Goal: Information Seeking & Learning: Learn about a topic

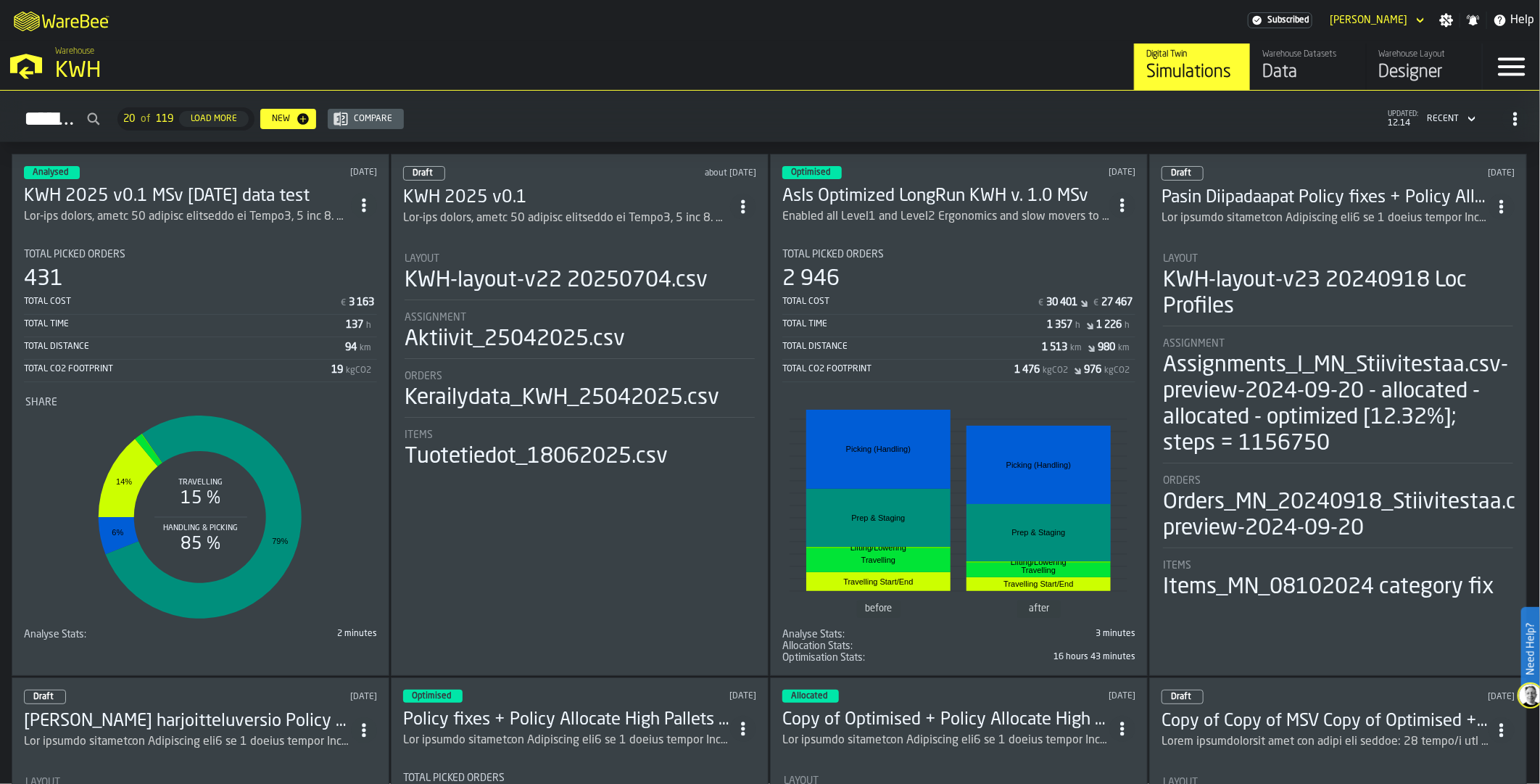
click at [161, 187] on h3 "KWH 2025 v0.1 MSv [DATE] data test" at bounding box center [187, 196] width 327 height 24
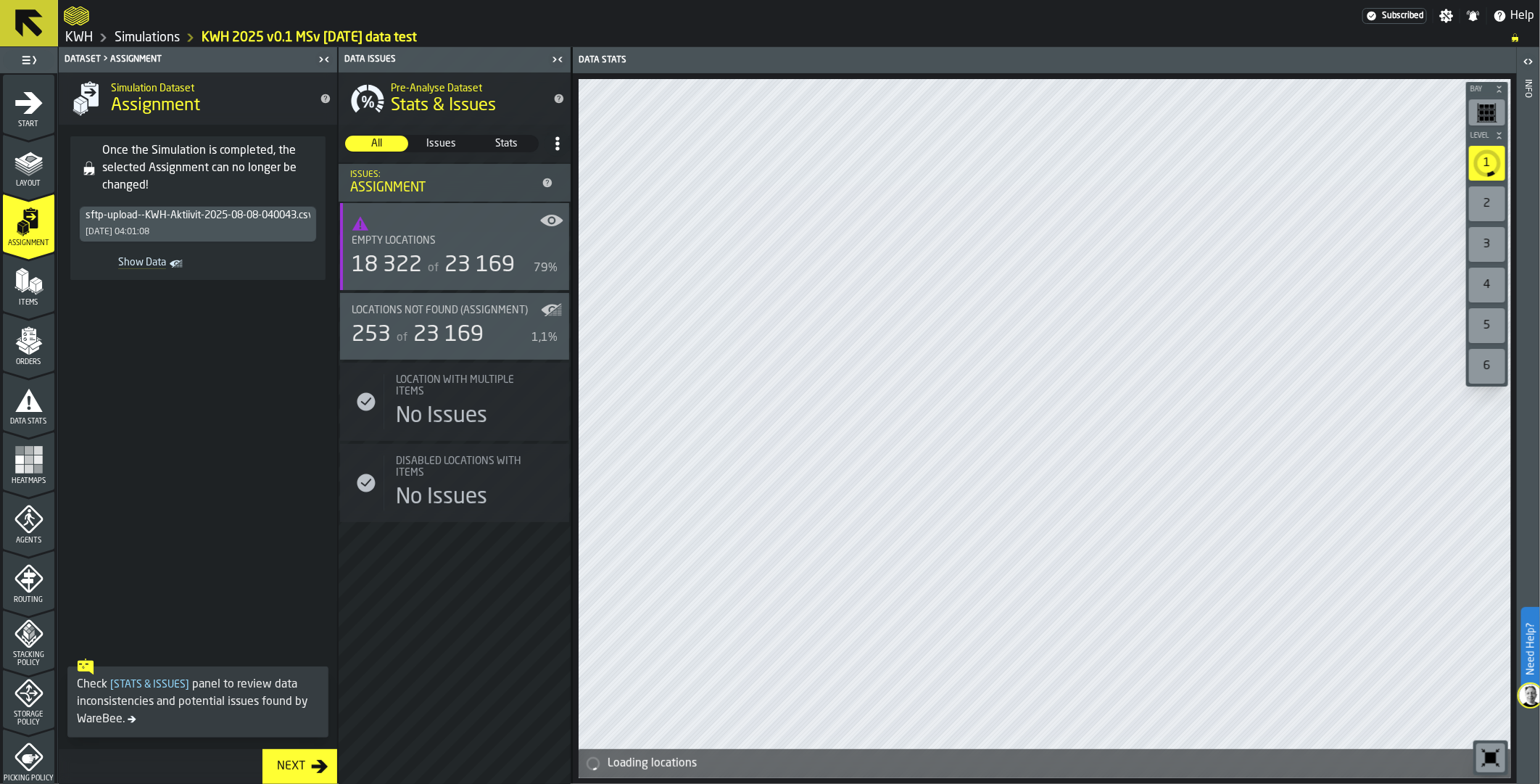
click at [16, 287] on polygon "menu Items" at bounding box center [19, 281] width 6 height 18
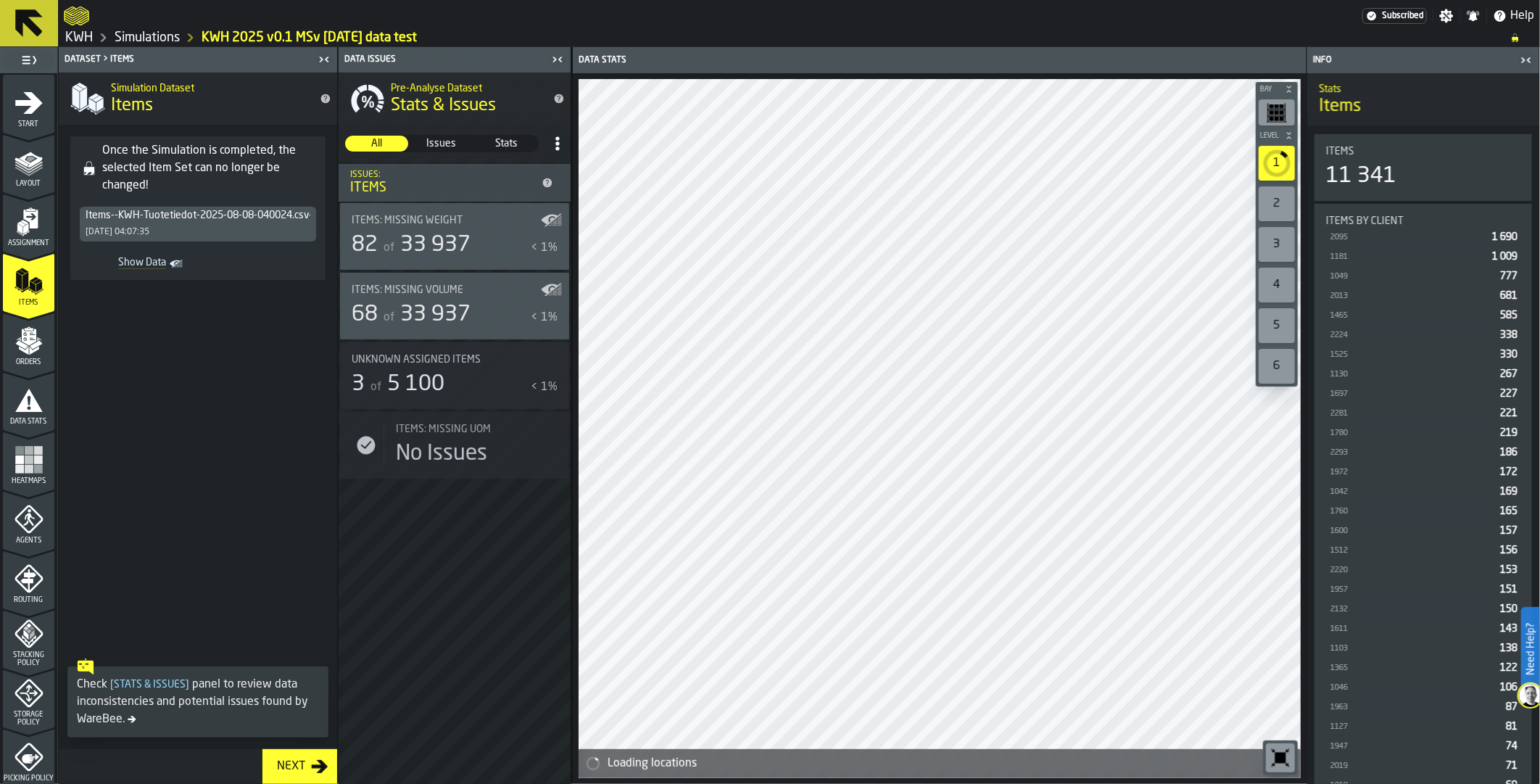
click at [27, 347] on icon "menu Orders" at bounding box center [29, 340] width 29 height 29
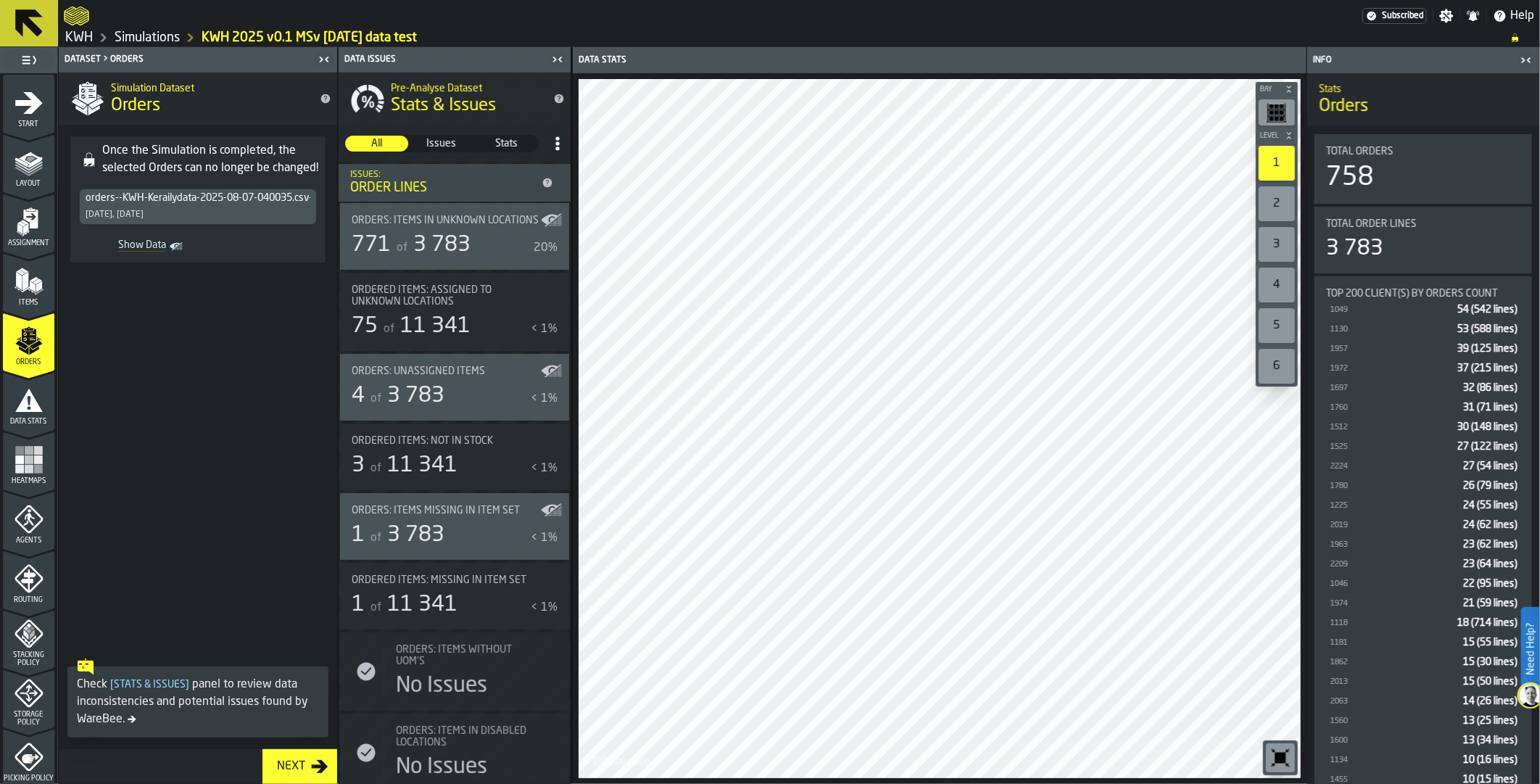
click at [146, 36] on link "Simulations" at bounding box center [147, 37] width 65 height 16
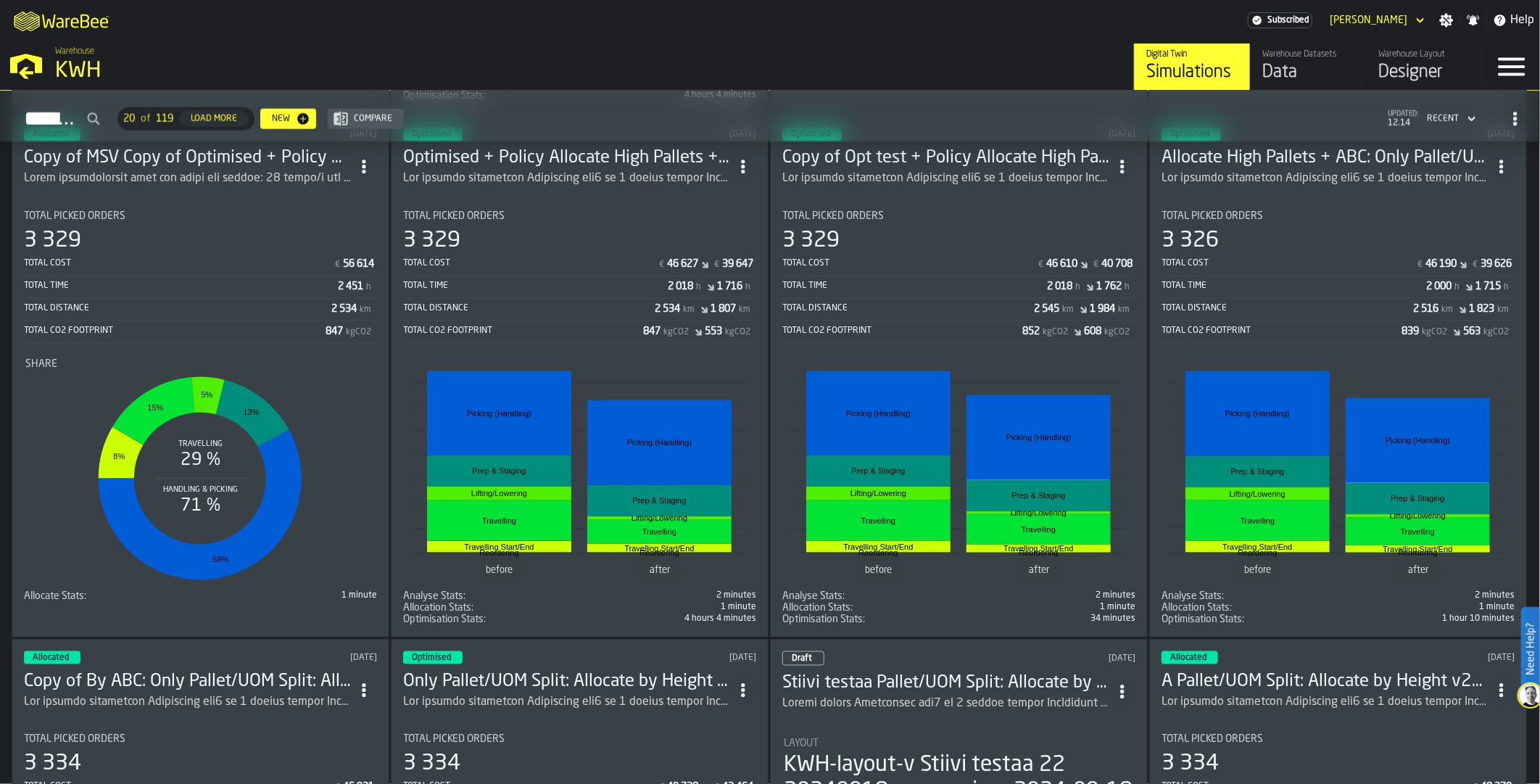
scroll to position [1031, 0]
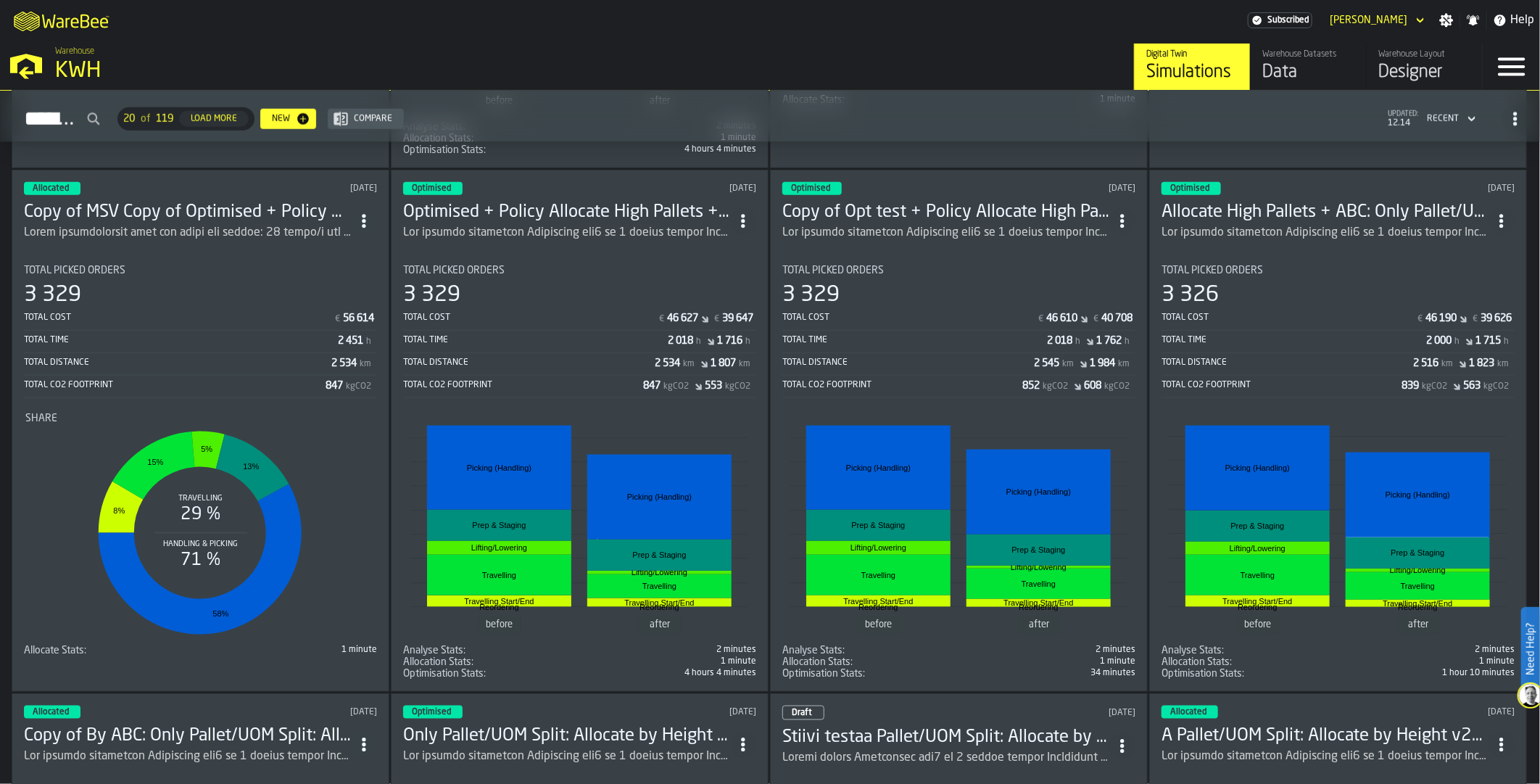
click at [243, 114] on div "Load More" at bounding box center [214, 118] width 58 height 10
click at [220, 204] on h3 "Copy of MSV Copy of Optimised + Policy Allocate High Pallets + ABC: Only Pallet…" at bounding box center [187, 212] width 327 height 24
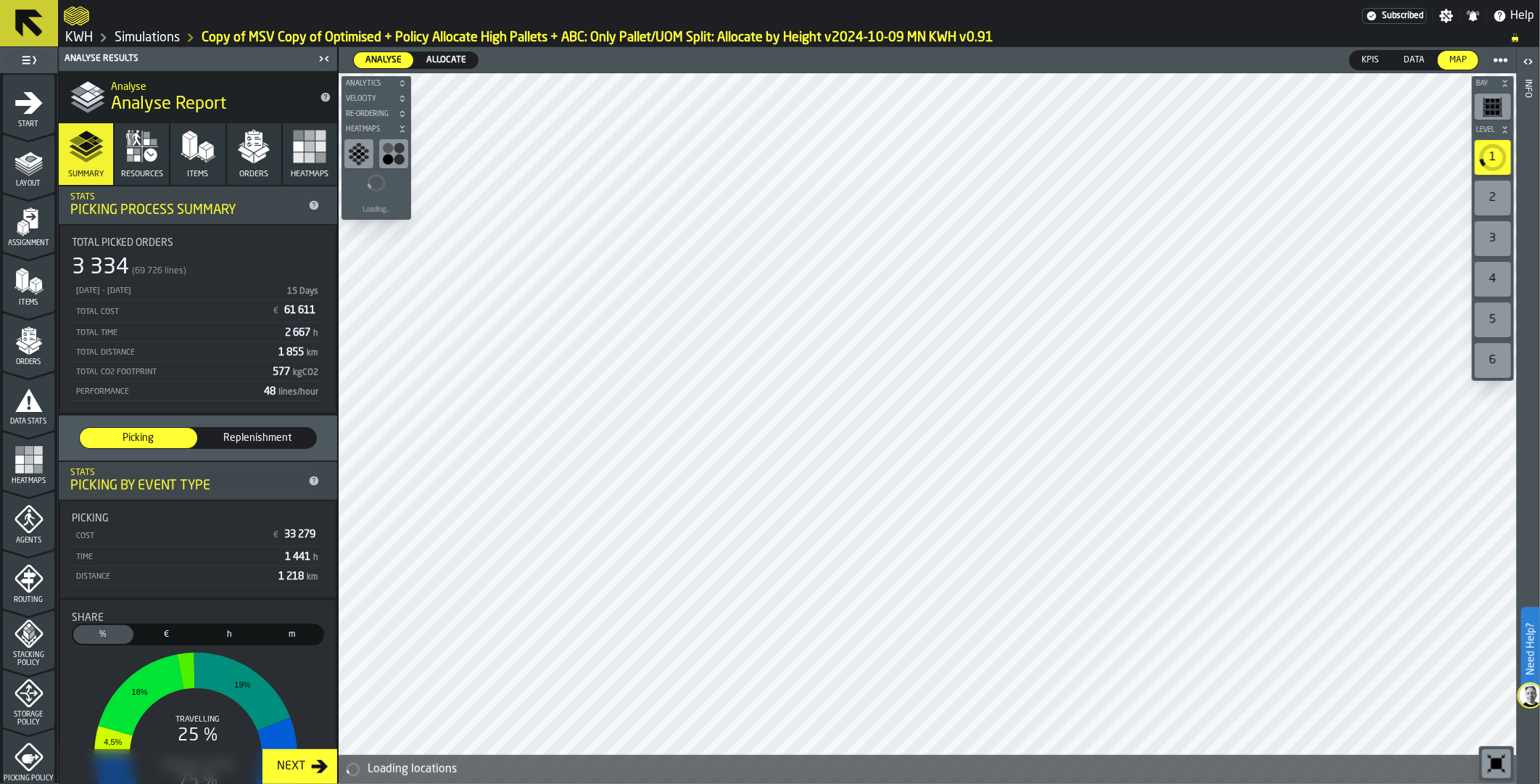
click at [26, 344] on icon "menu Orders" at bounding box center [28, 337] width 14 height 17
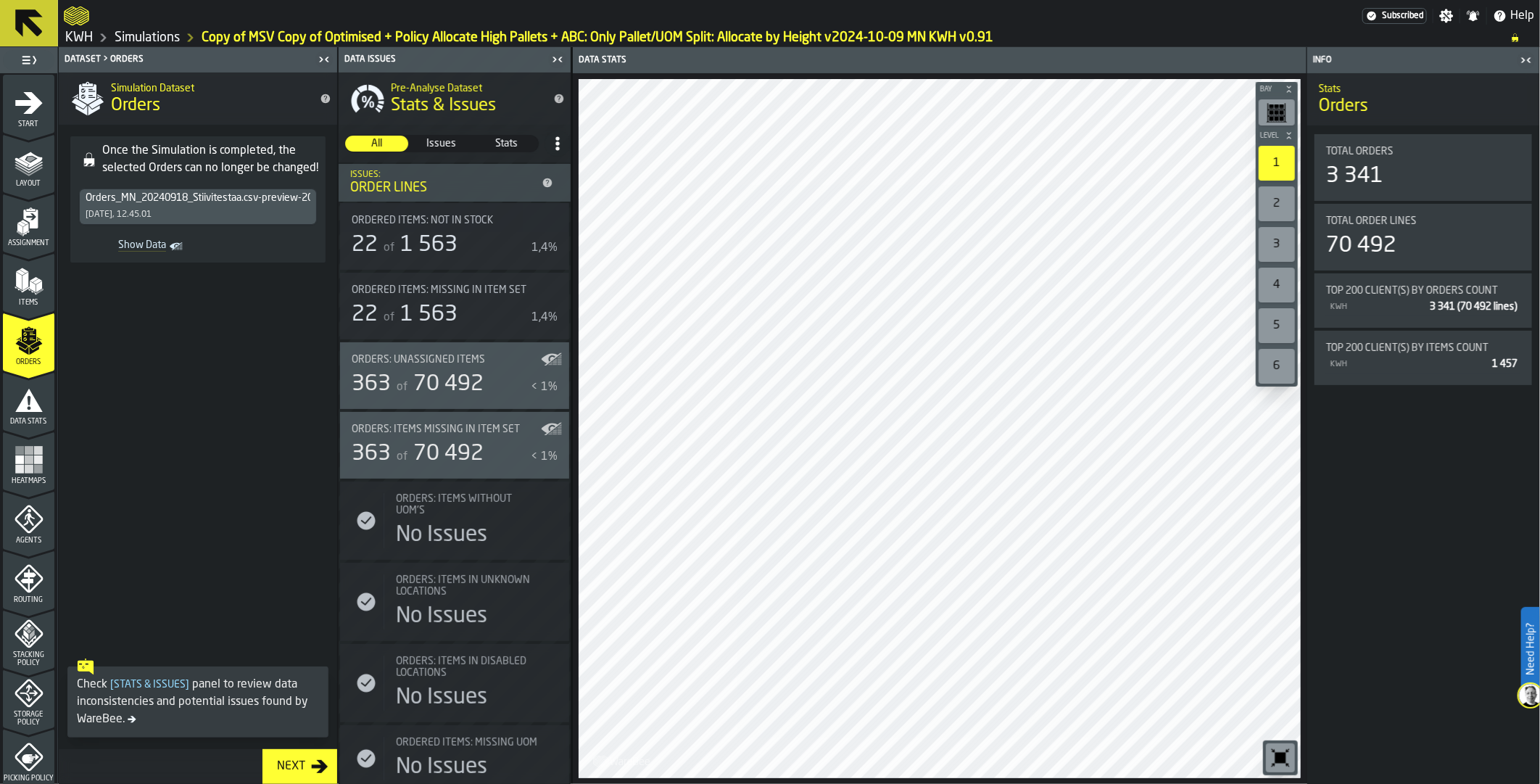
click at [158, 38] on link "Simulations" at bounding box center [147, 37] width 65 height 16
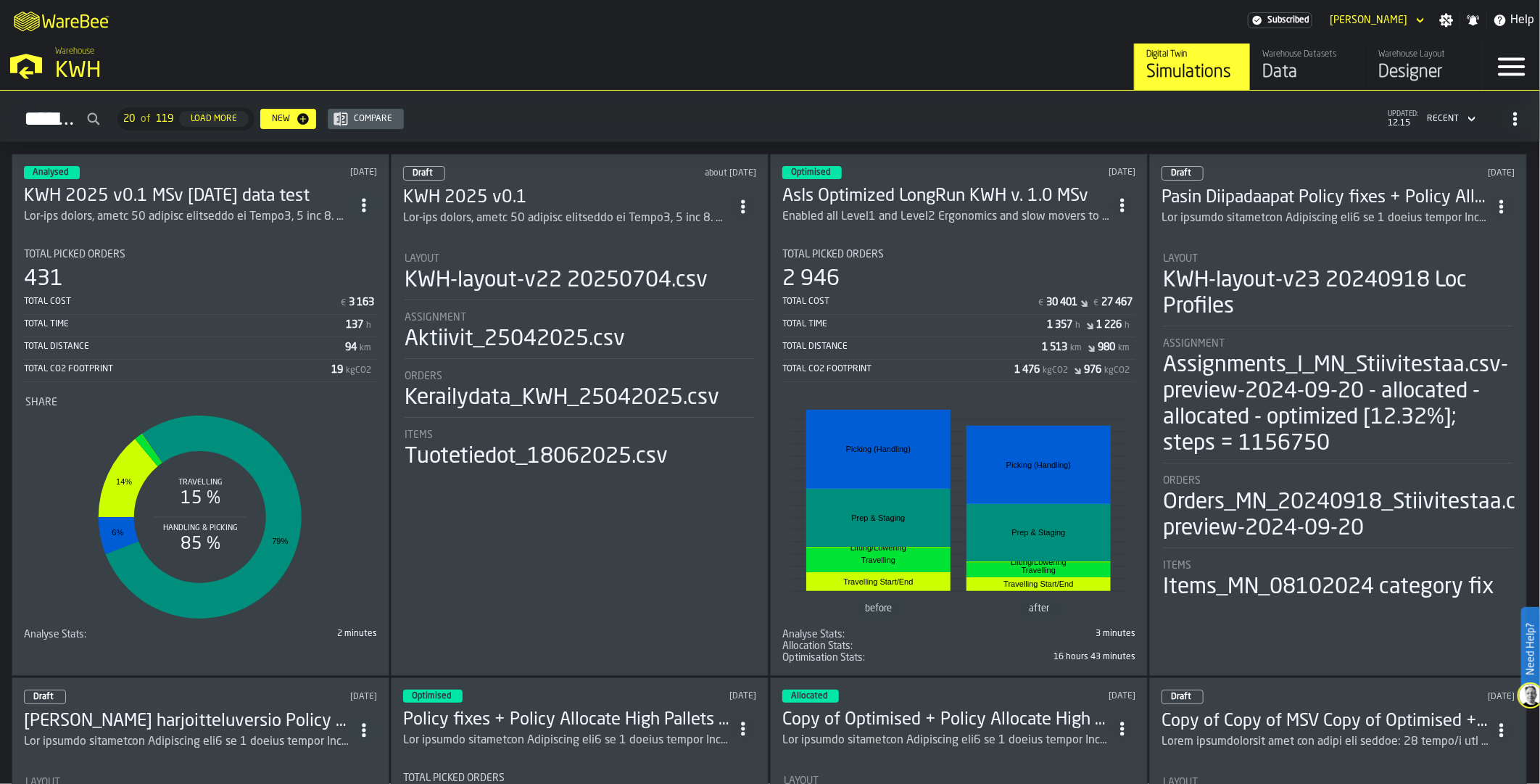
click at [243, 118] on div "Load More" at bounding box center [214, 118] width 58 height 10
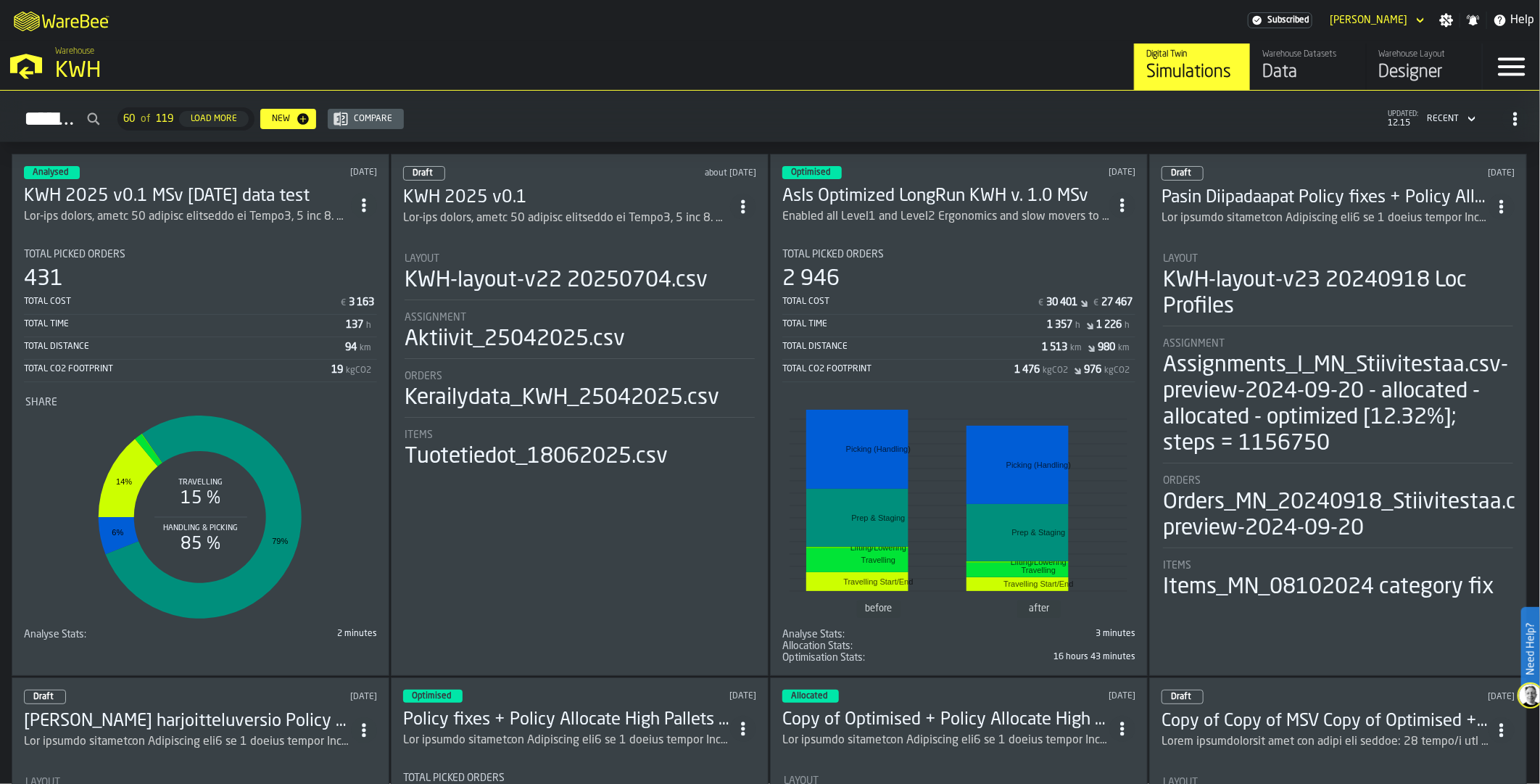
click at [243, 118] on div "Load More" at bounding box center [214, 118] width 58 height 10
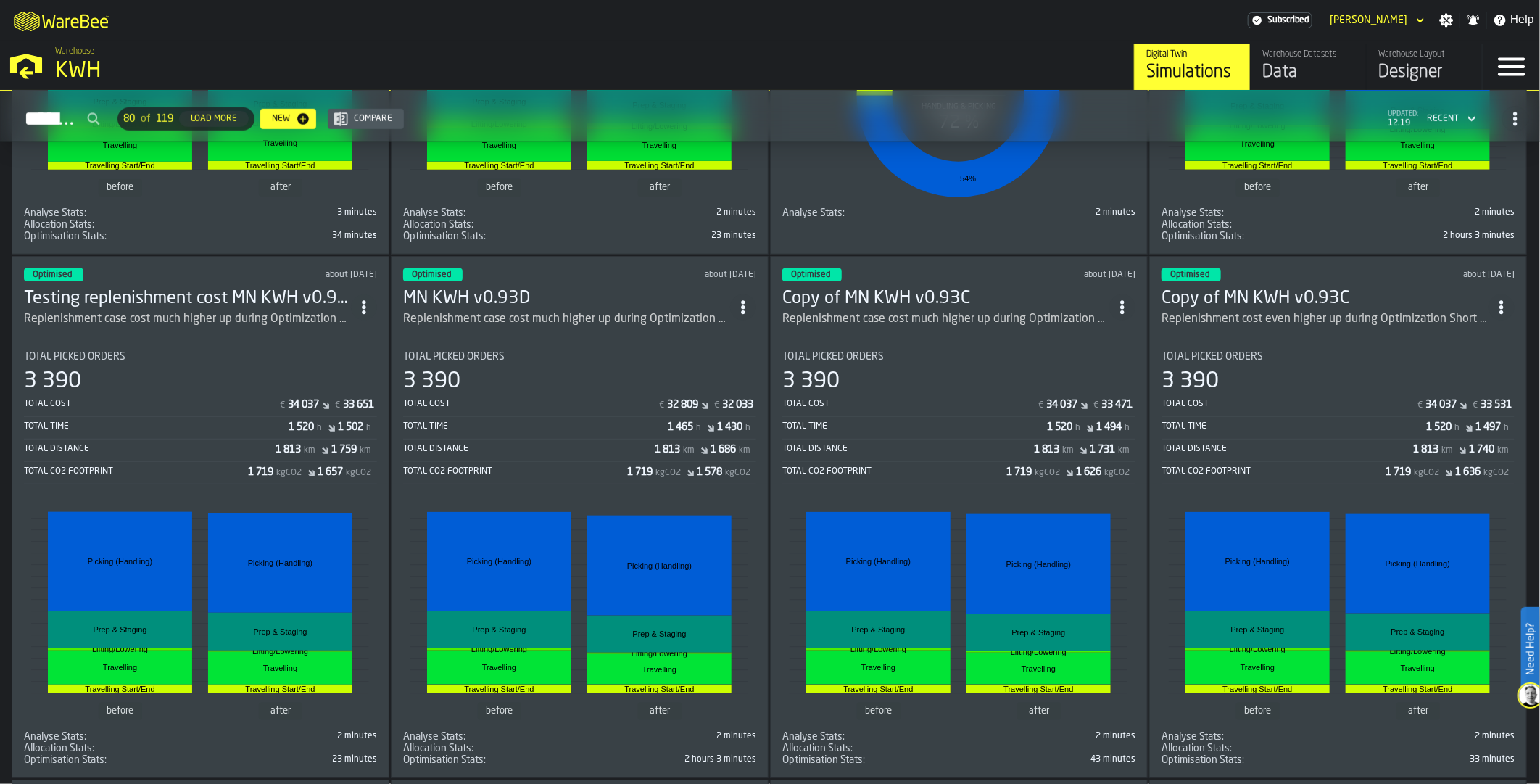
scroll to position [7732, 0]
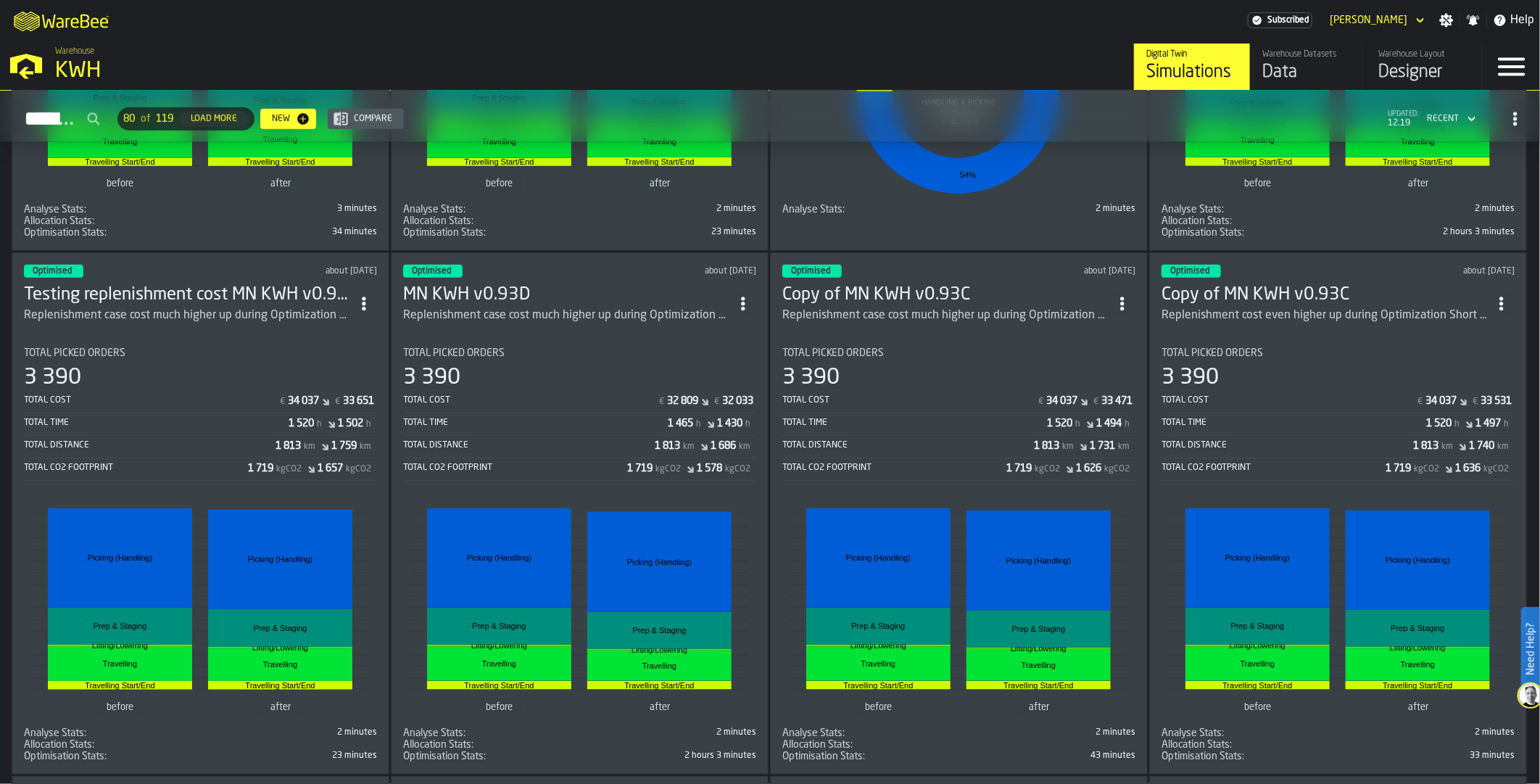
click at [503, 284] on h3 "MN KWH v0.93D" at bounding box center [566, 295] width 327 height 24
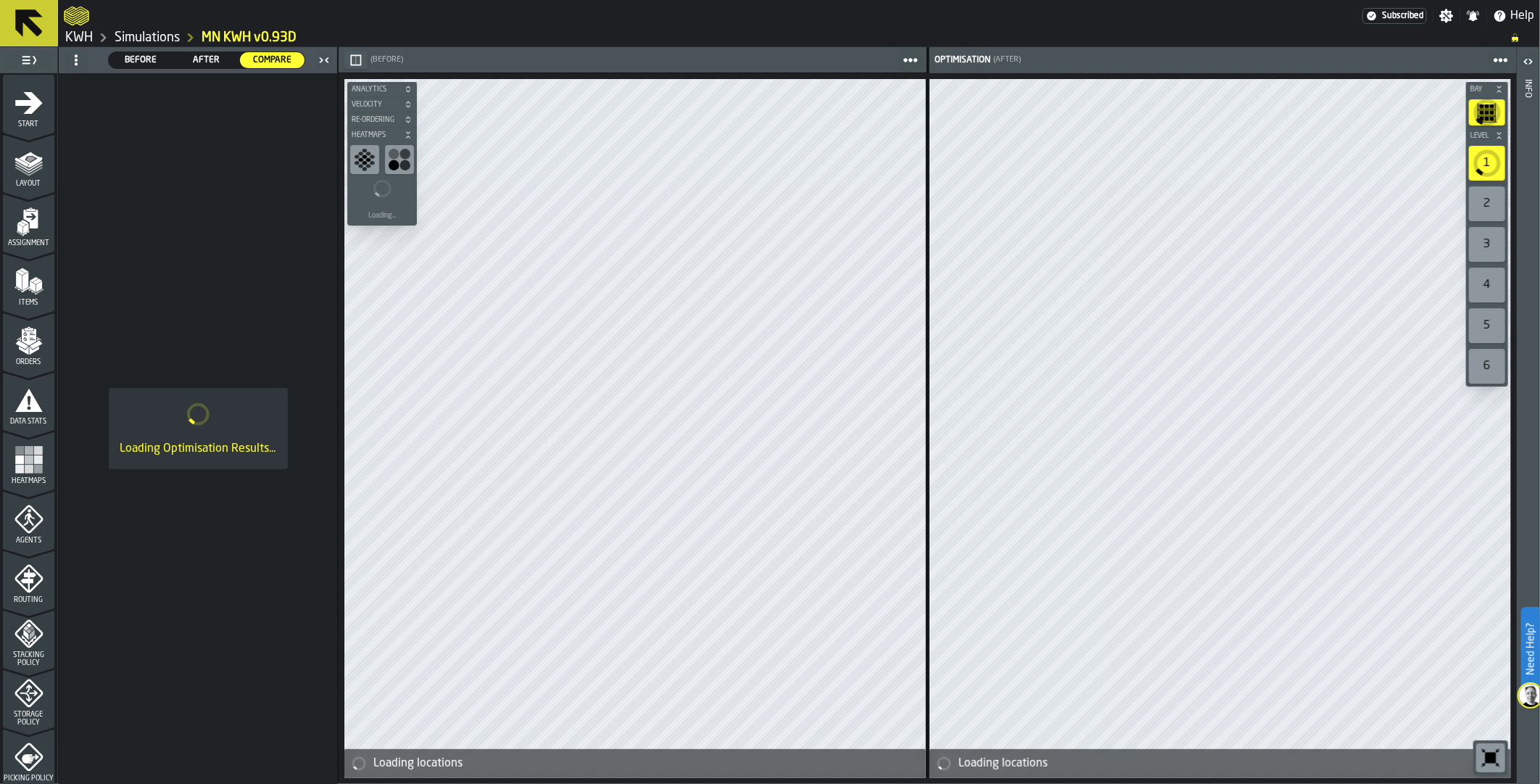
click at [31, 337] on icon "menu Orders" at bounding box center [28, 337] width 14 height 17
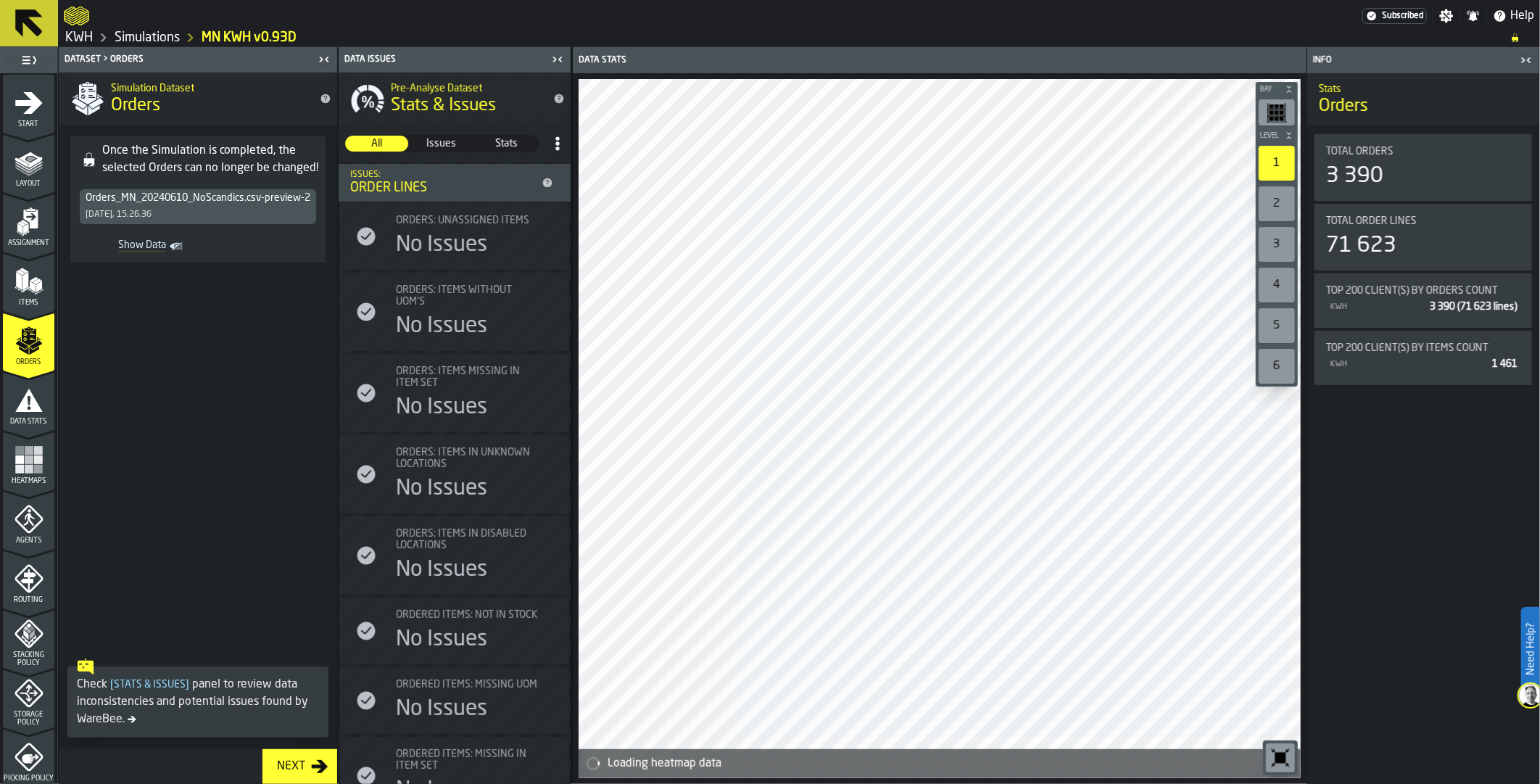
scroll to position [314, 0]
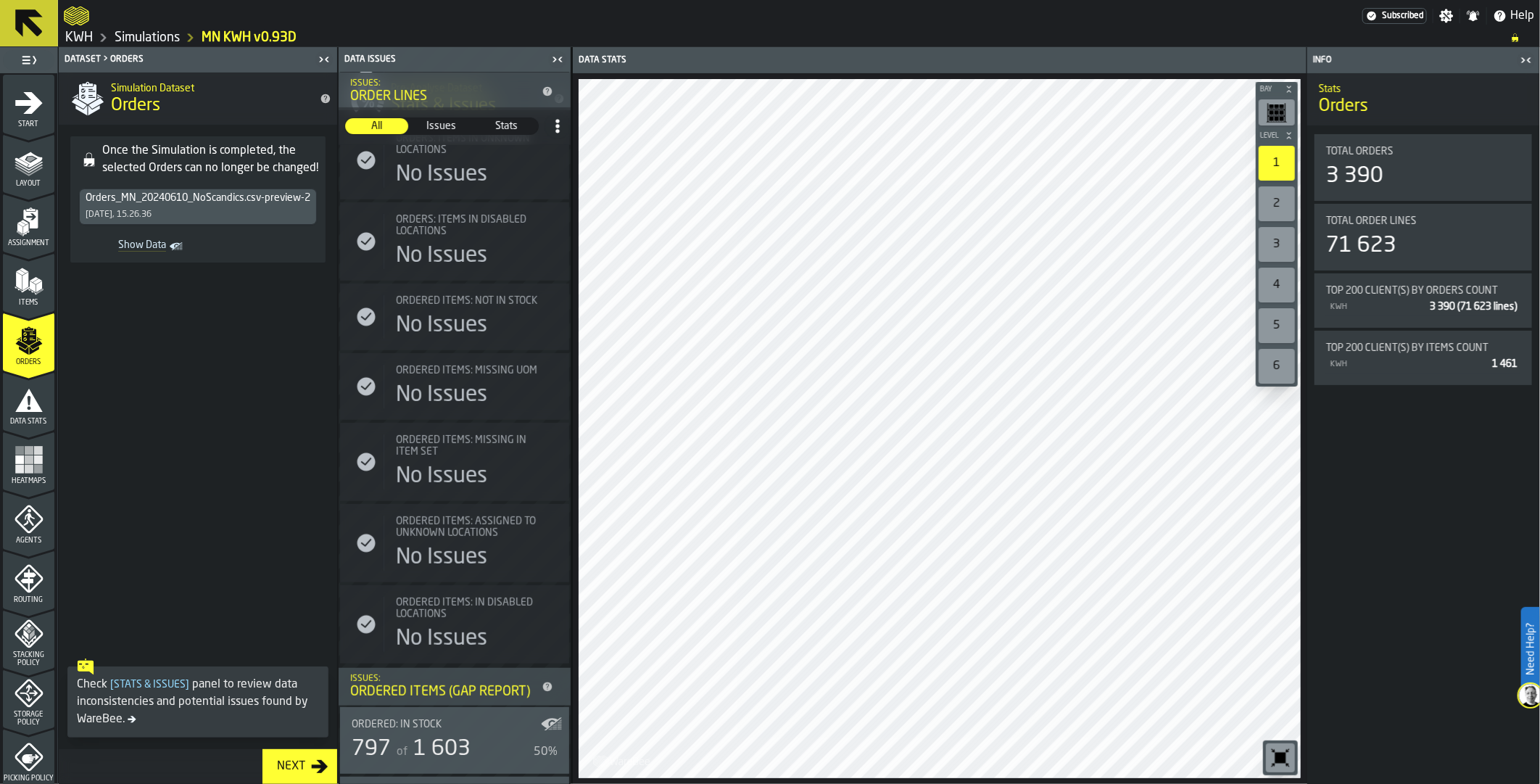
click at [145, 550] on span at bounding box center [197, 463] width 278 height 378
click at [17, 419] on span "Data Stats" at bounding box center [29, 422] width 52 height 8
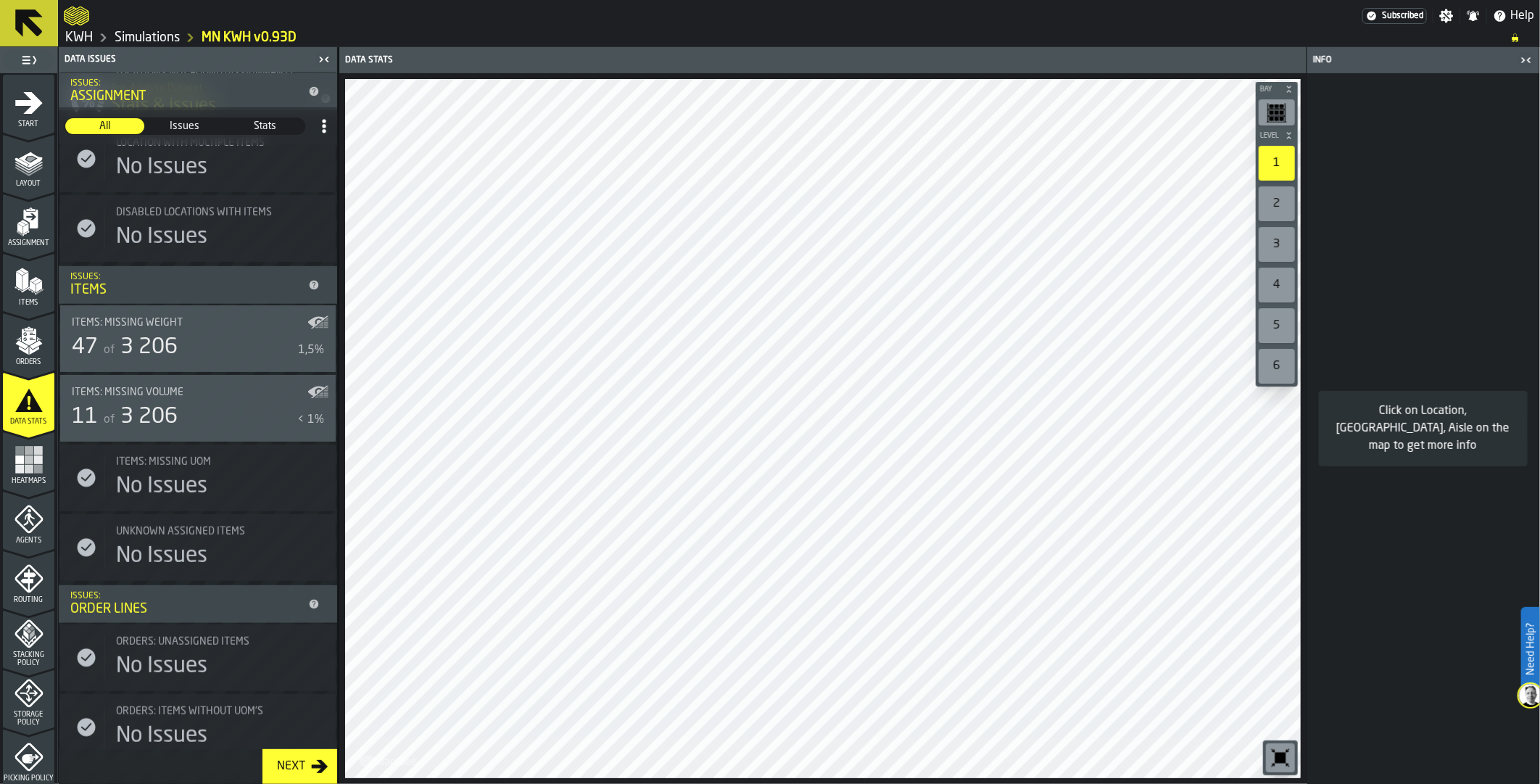
scroll to position [644, 0]
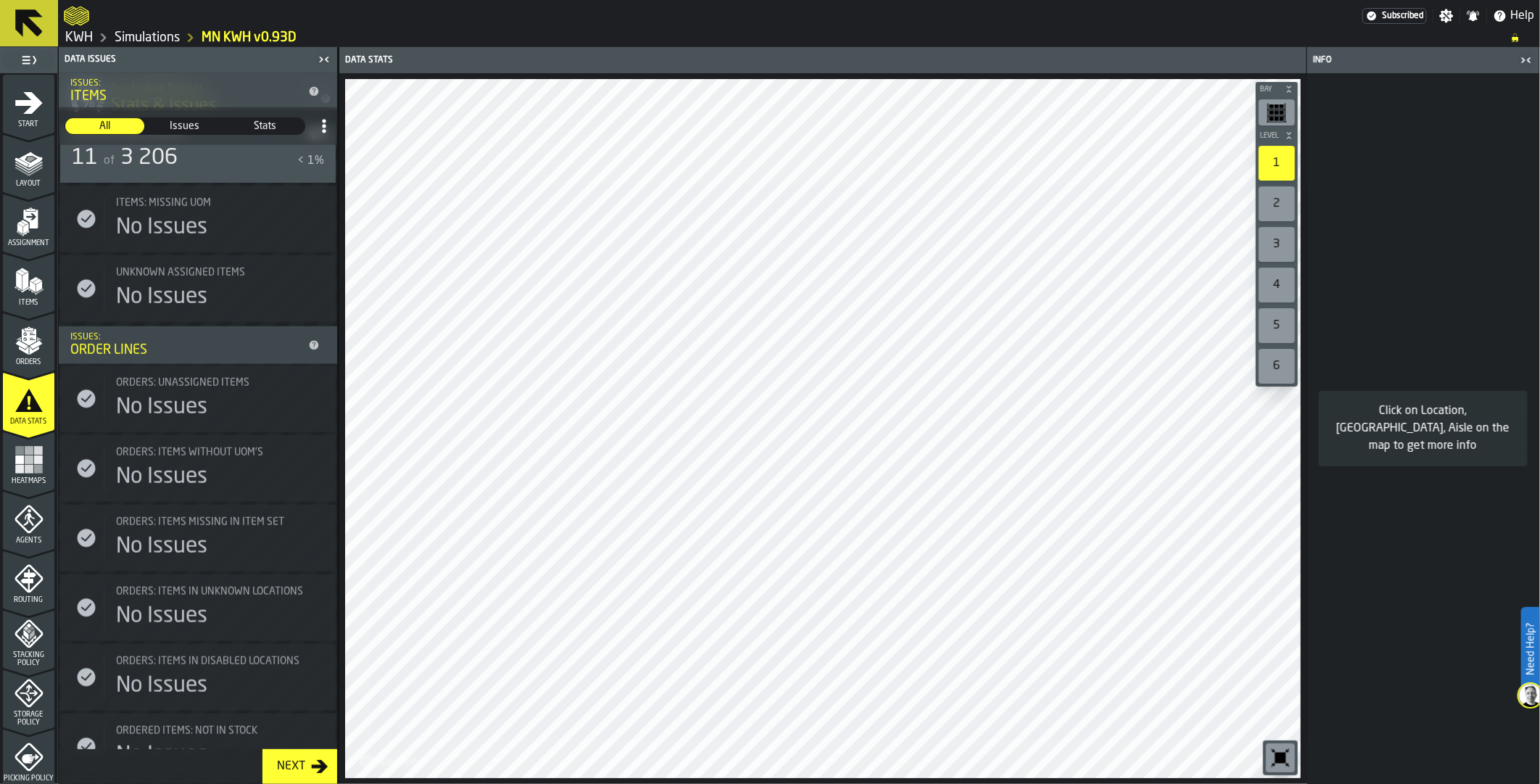
click at [25, 451] on rect "menu Heatmaps" at bounding box center [29, 450] width 8 height 8
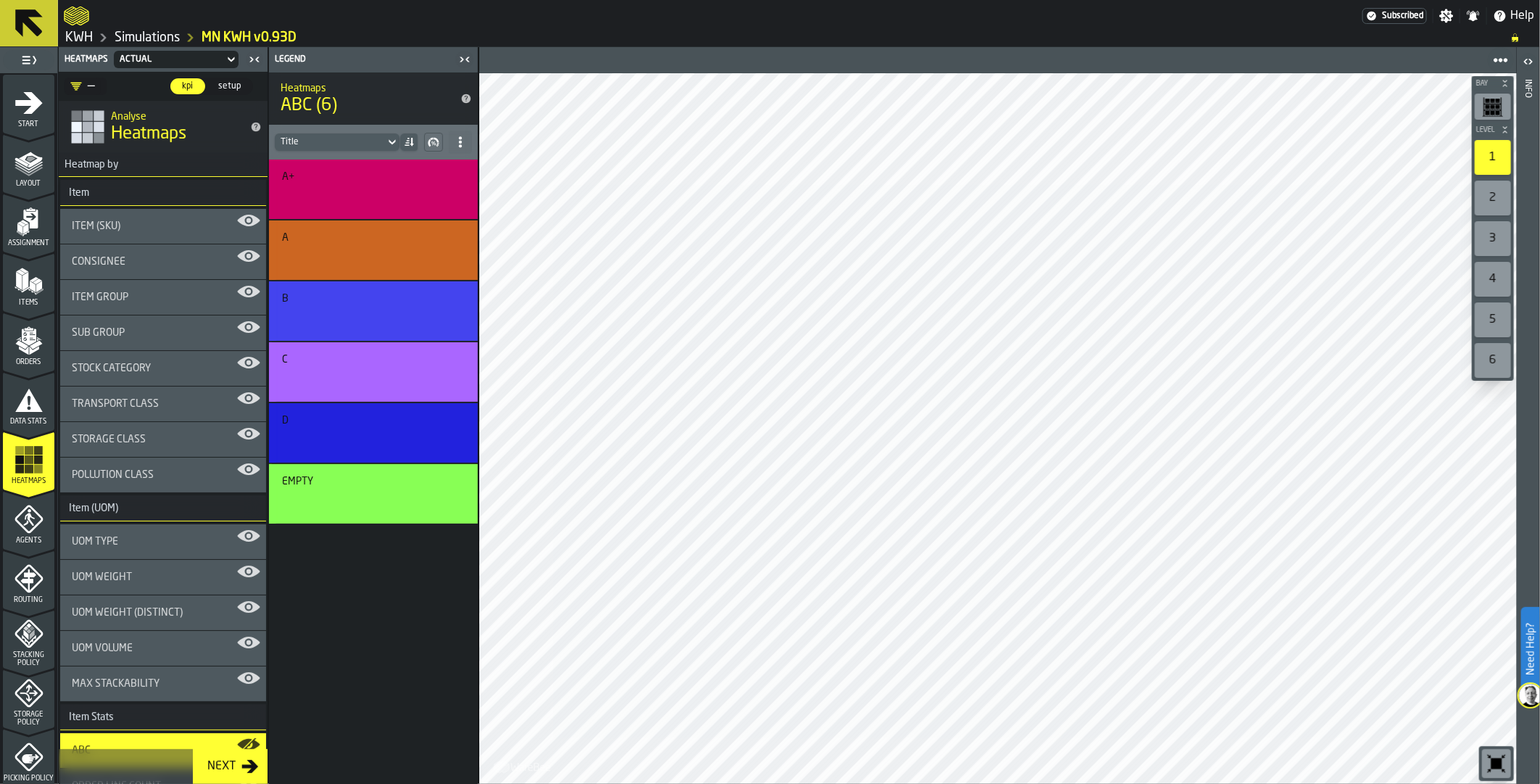
click at [23, 400] on icon "menu Data Stats" at bounding box center [29, 400] width 27 height 24
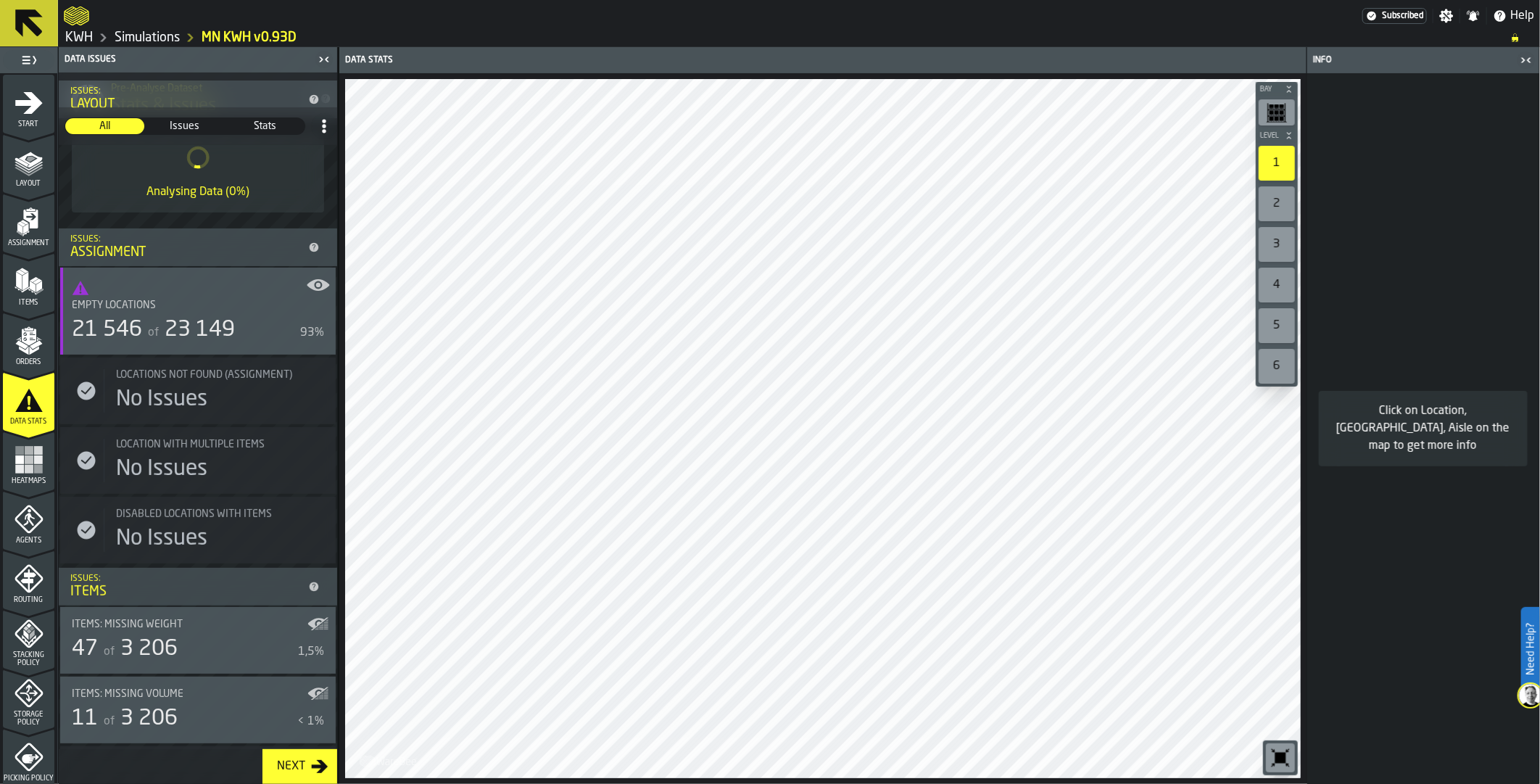
scroll to position [80, 0]
click at [22, 516] on icon "menu Agents" at bounding box center [29, 519] width 29 height 29
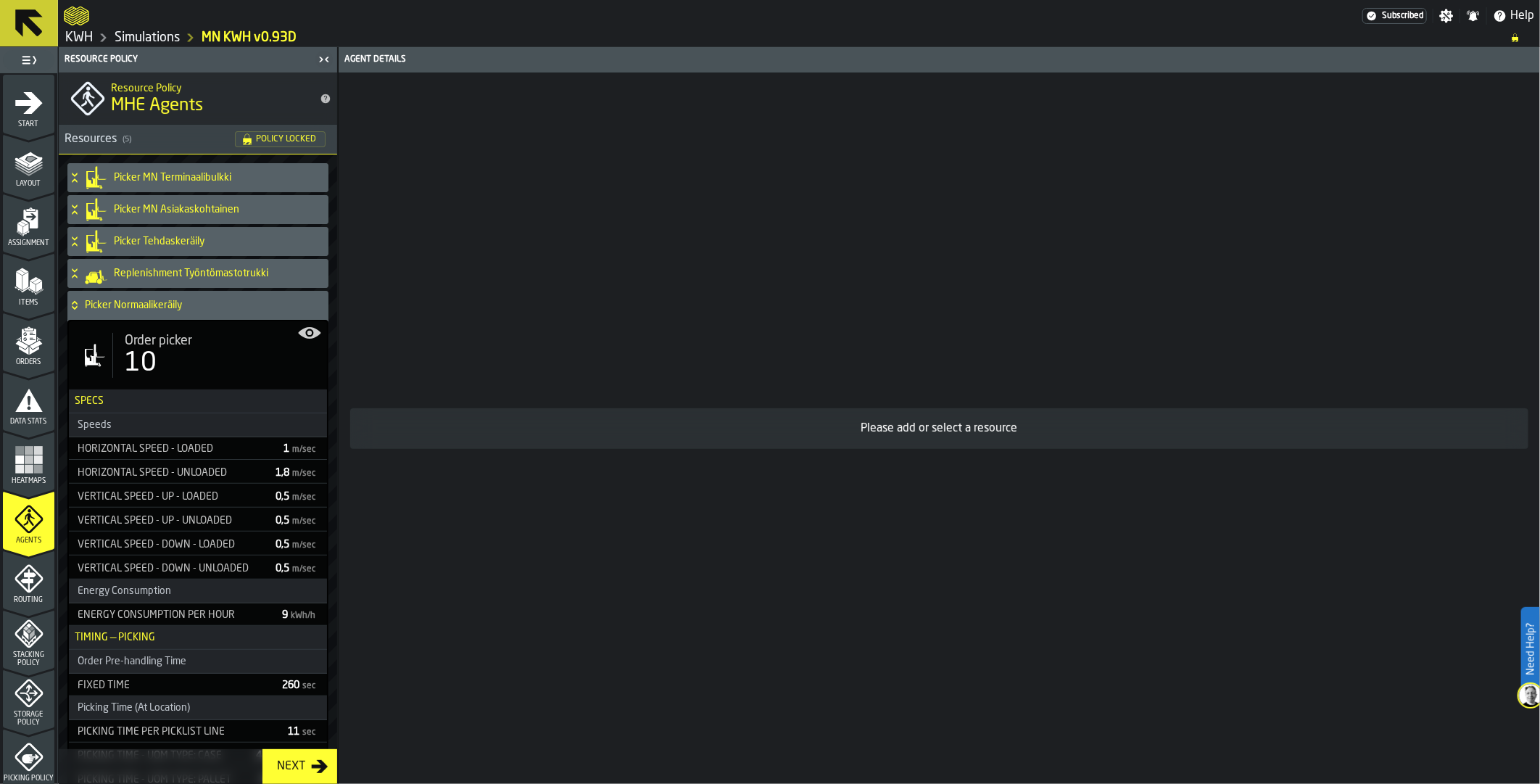
click at [26, 460] on rect "menu Heatmaps" at bounding box center [29, 459] width 8 height 8
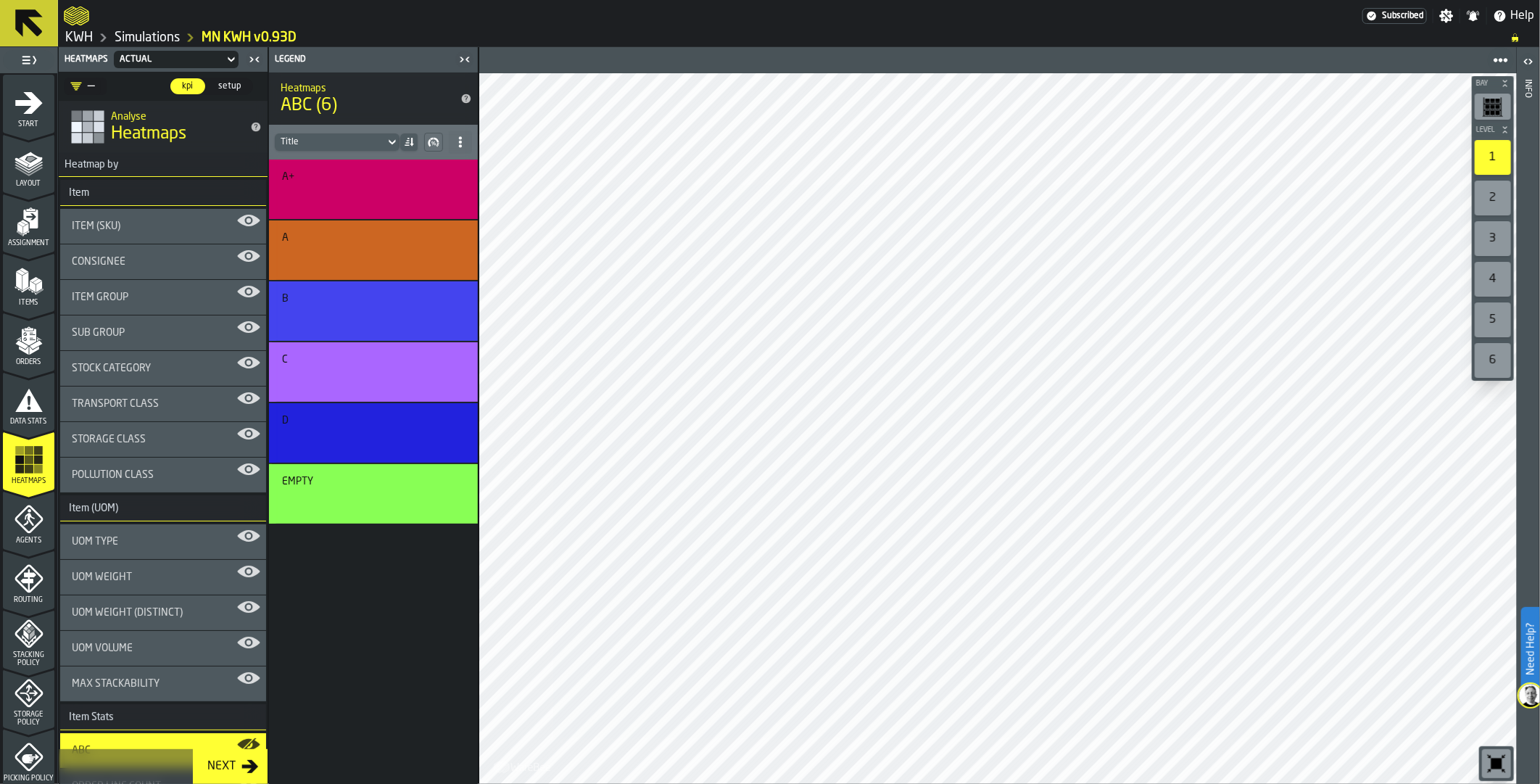
click at [162, 33] on link "Simulations" at bounding box center [147, 37] width 65 height 16
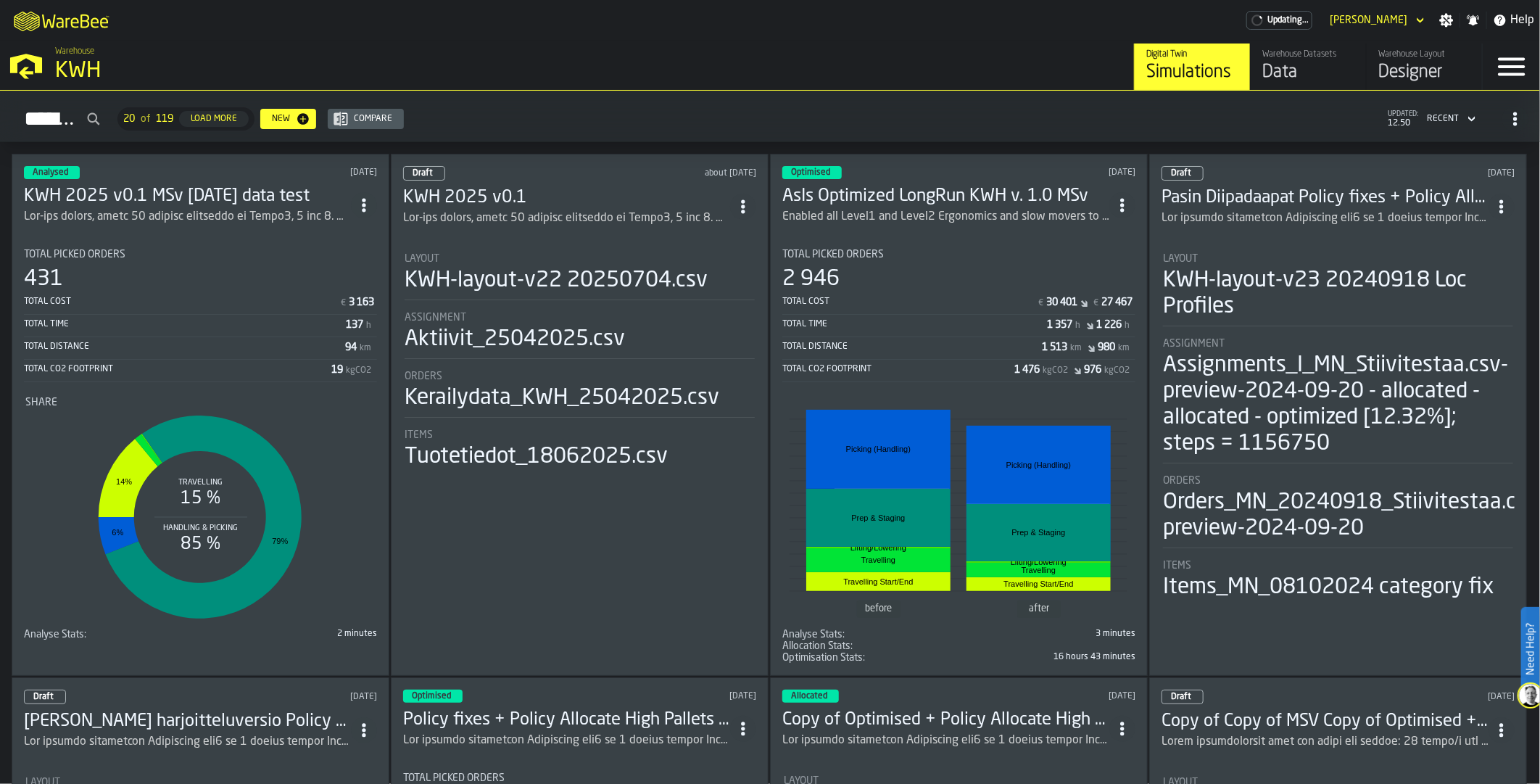
click at [243, 117] on div "Load More" at bounding box center [214, 118] width 58 height 10
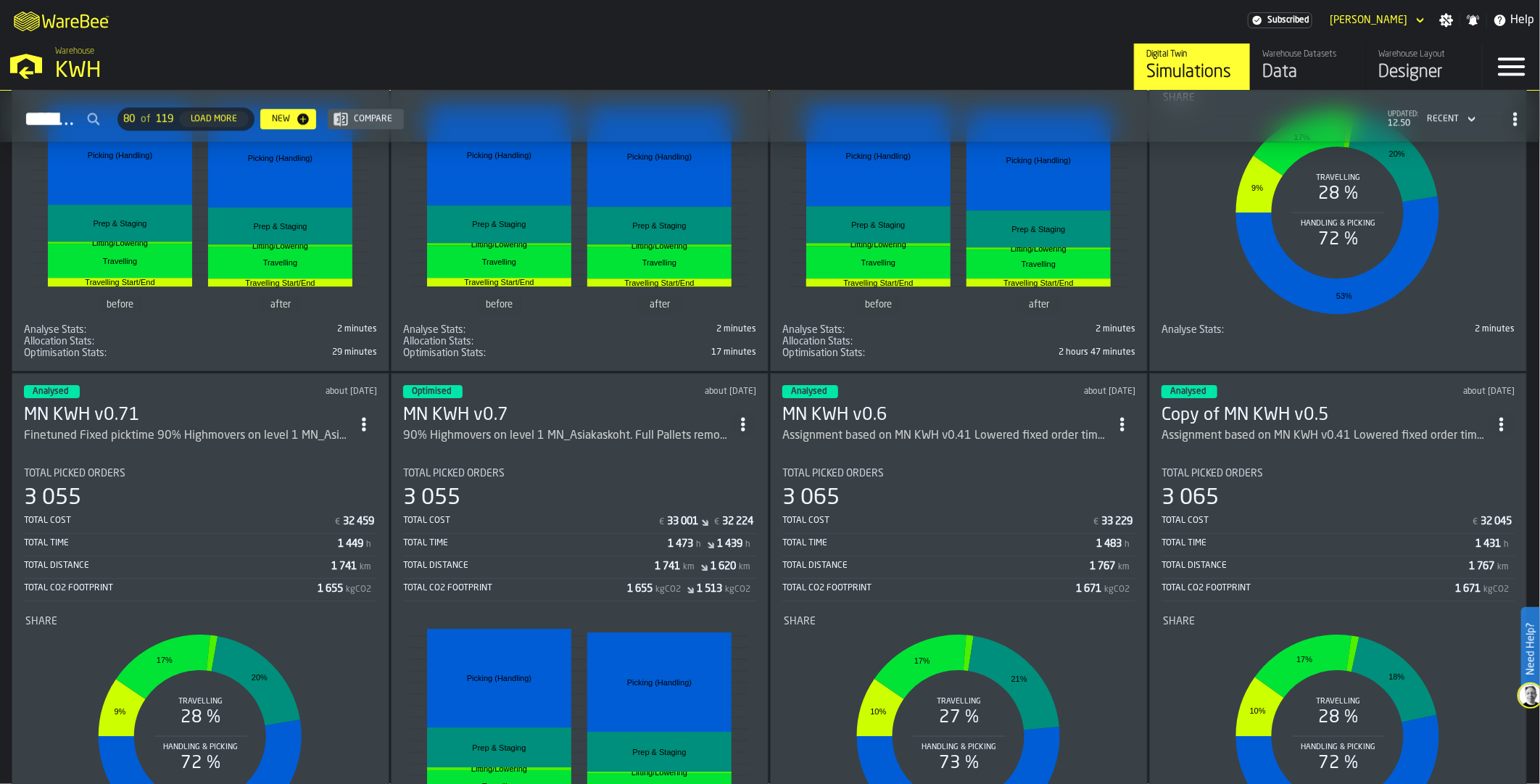
scroll to position [9770, 0]
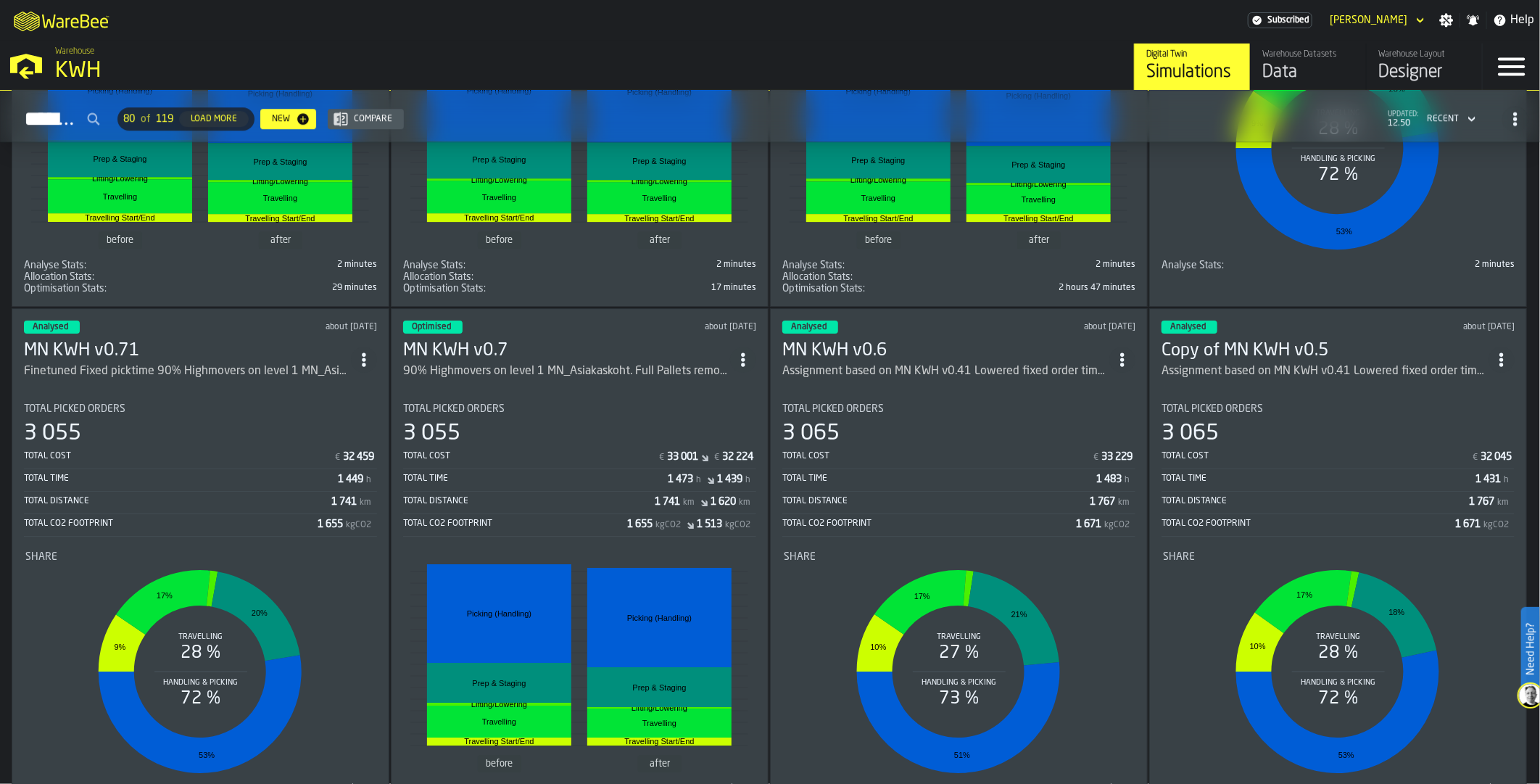
click at [243, 114] on div "Load More" at bounding box center [214, 118] width 58 height 10
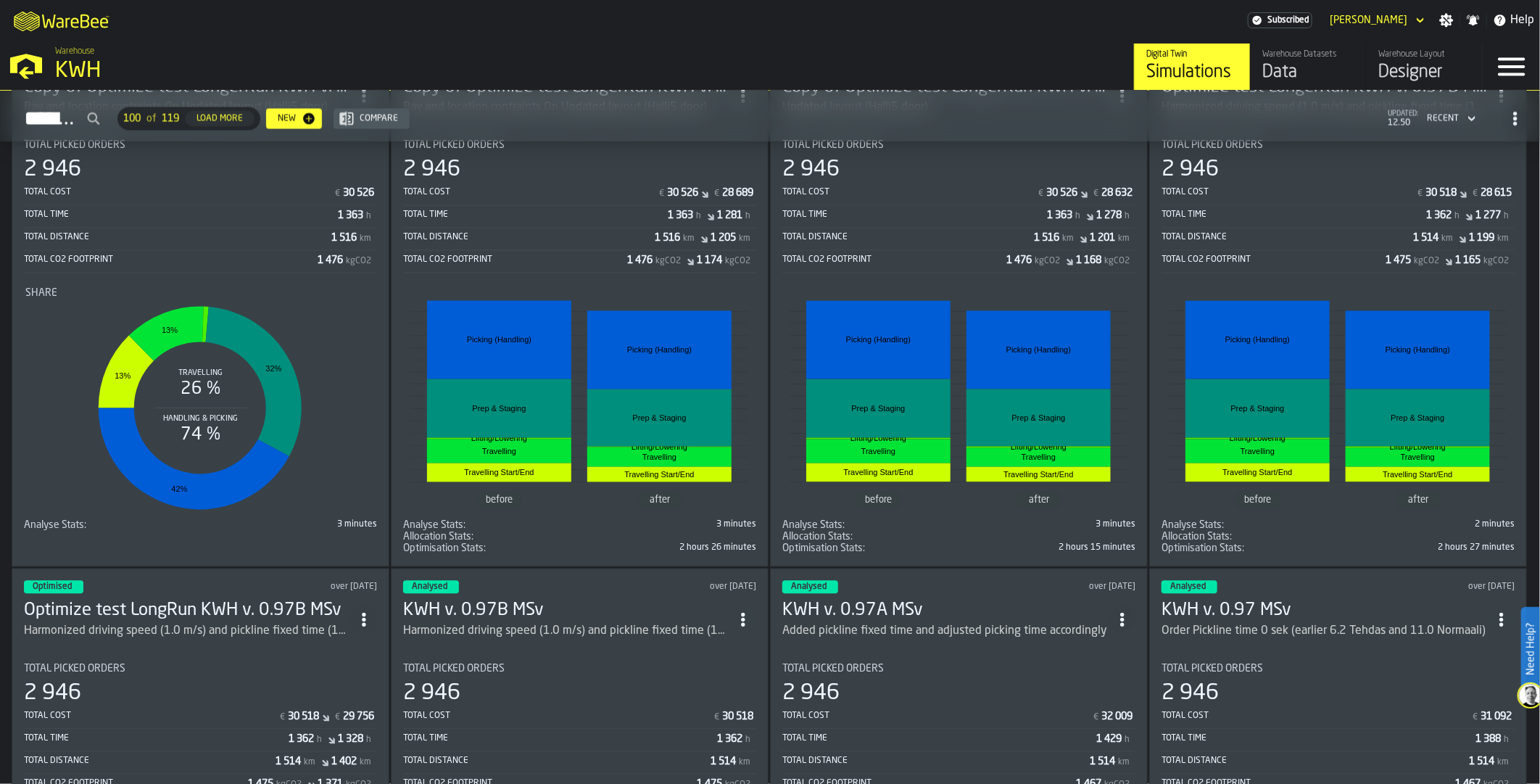
scroll to position [12370, 0]
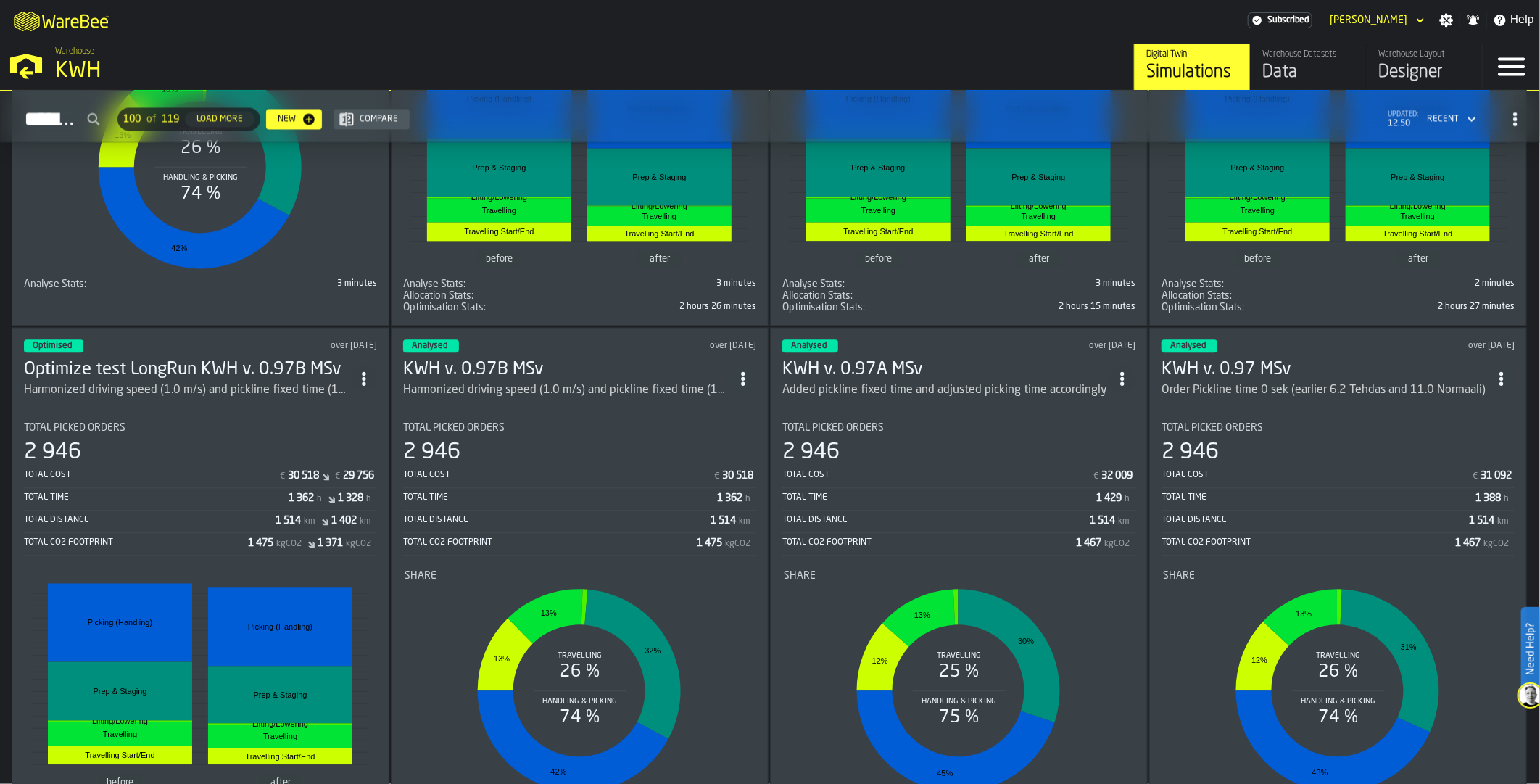
click at [249, 358] on h3 "Optimize test LongRun KWH v. 0.97B MSv" at bounding box center [187, 369] width 327 height 24
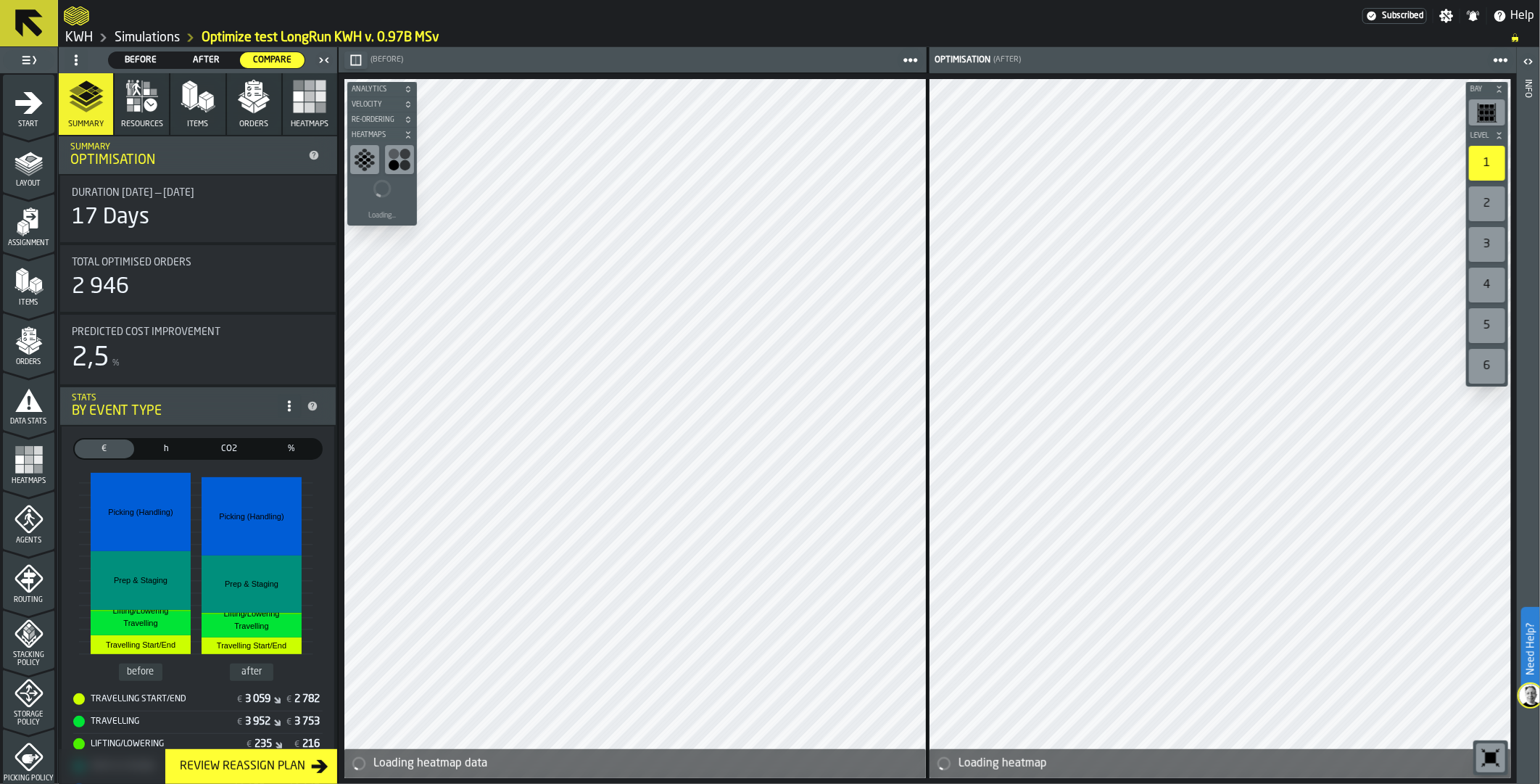
click at [26, 456] on rect "menu Heatmaps" at bounding box center [29, 459] width 8 height 8
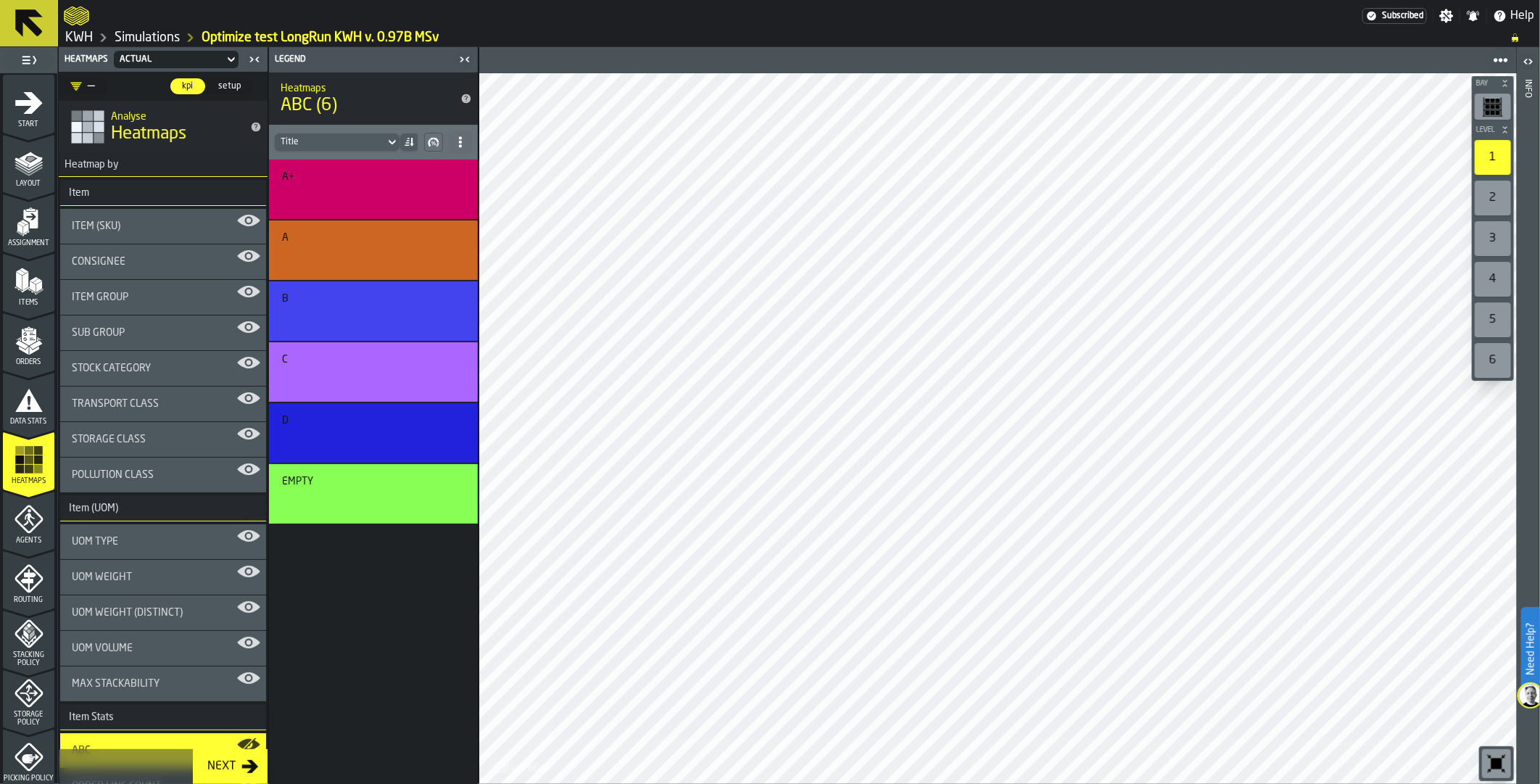
click at [8, 331] on div "Orders" at bounding box center [29, 346] width 52 height 40
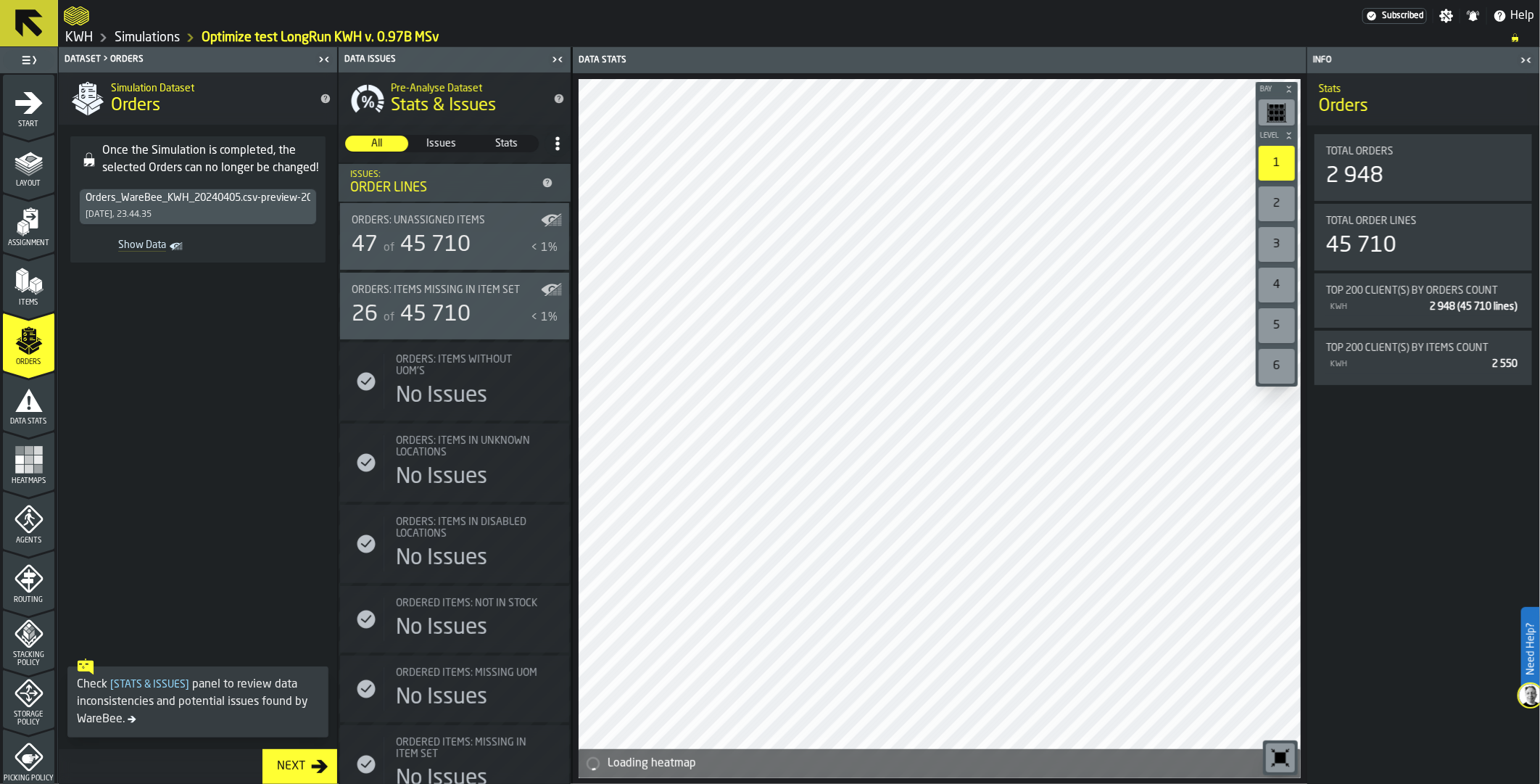
click at [0, 0] on icon "Show Data" at bounding box center [0, 0] width 0 height 0
